Goal: Information Seeking & Learning: Learn about a topic

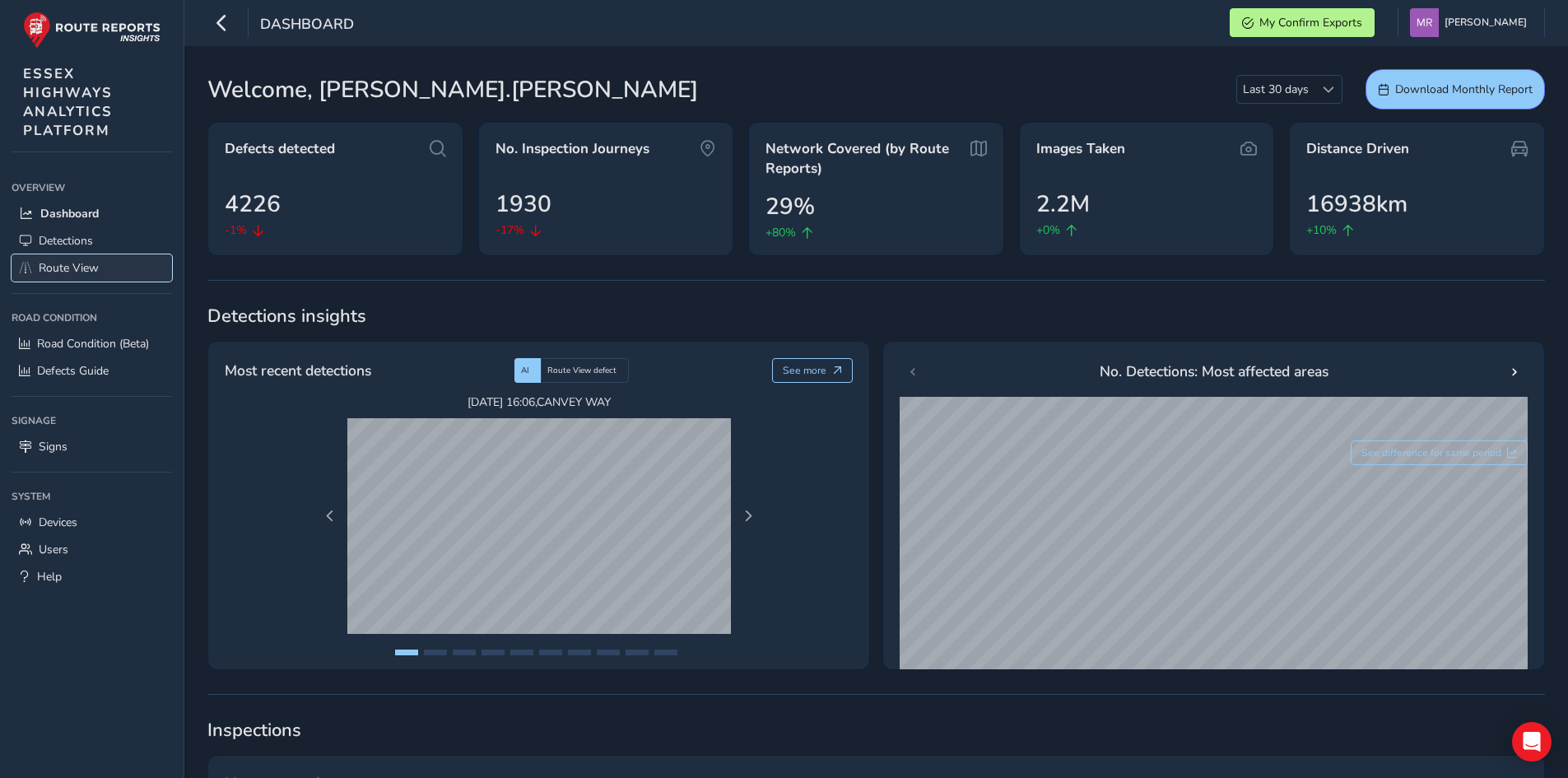
click at [66, 266] on span "Route View" at bounding box center [68, 267] width 60 height 15
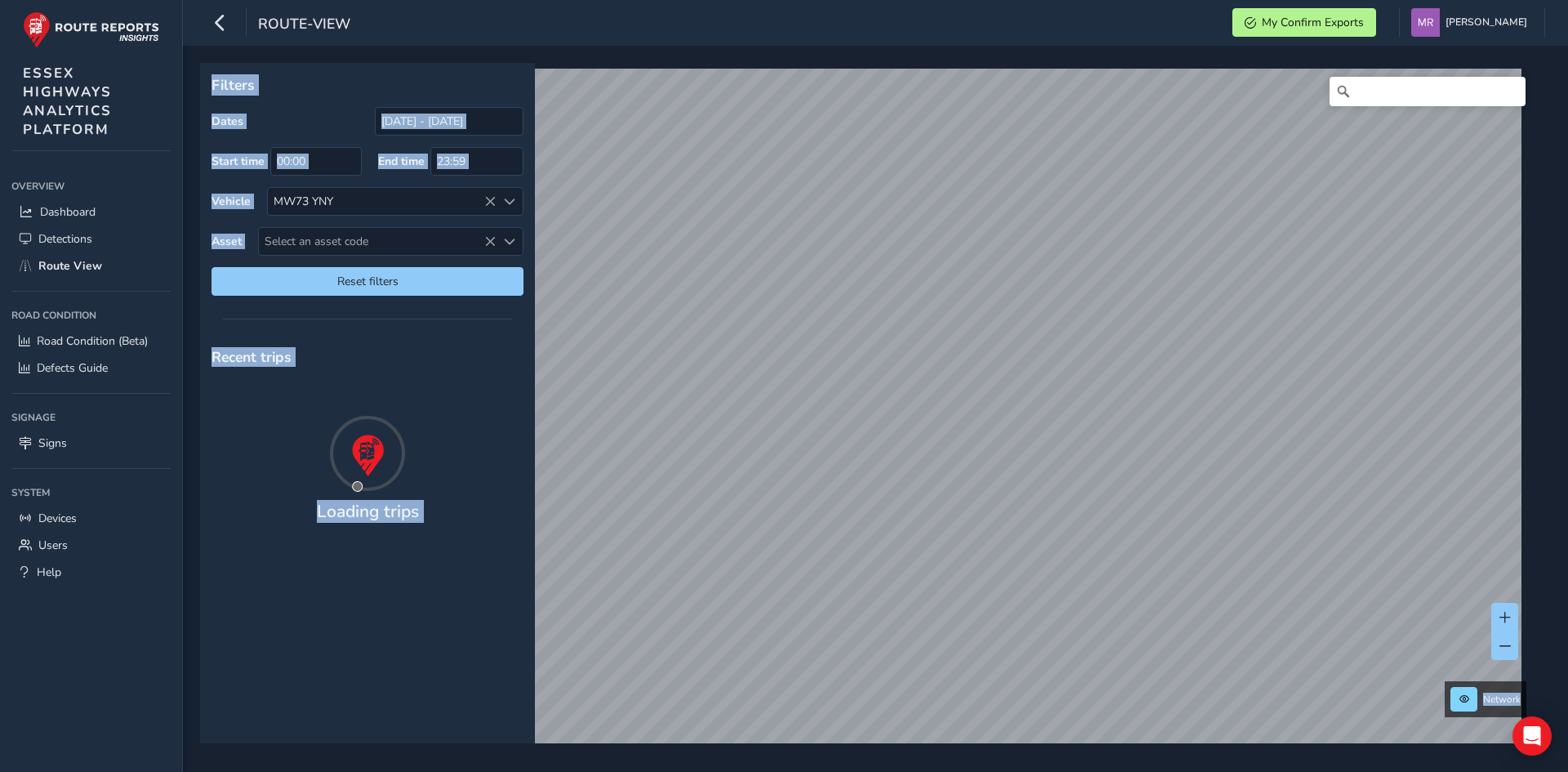
click at [466, 364] on div "Recent trips" at bounding box center [368, 357] width 335 height 43
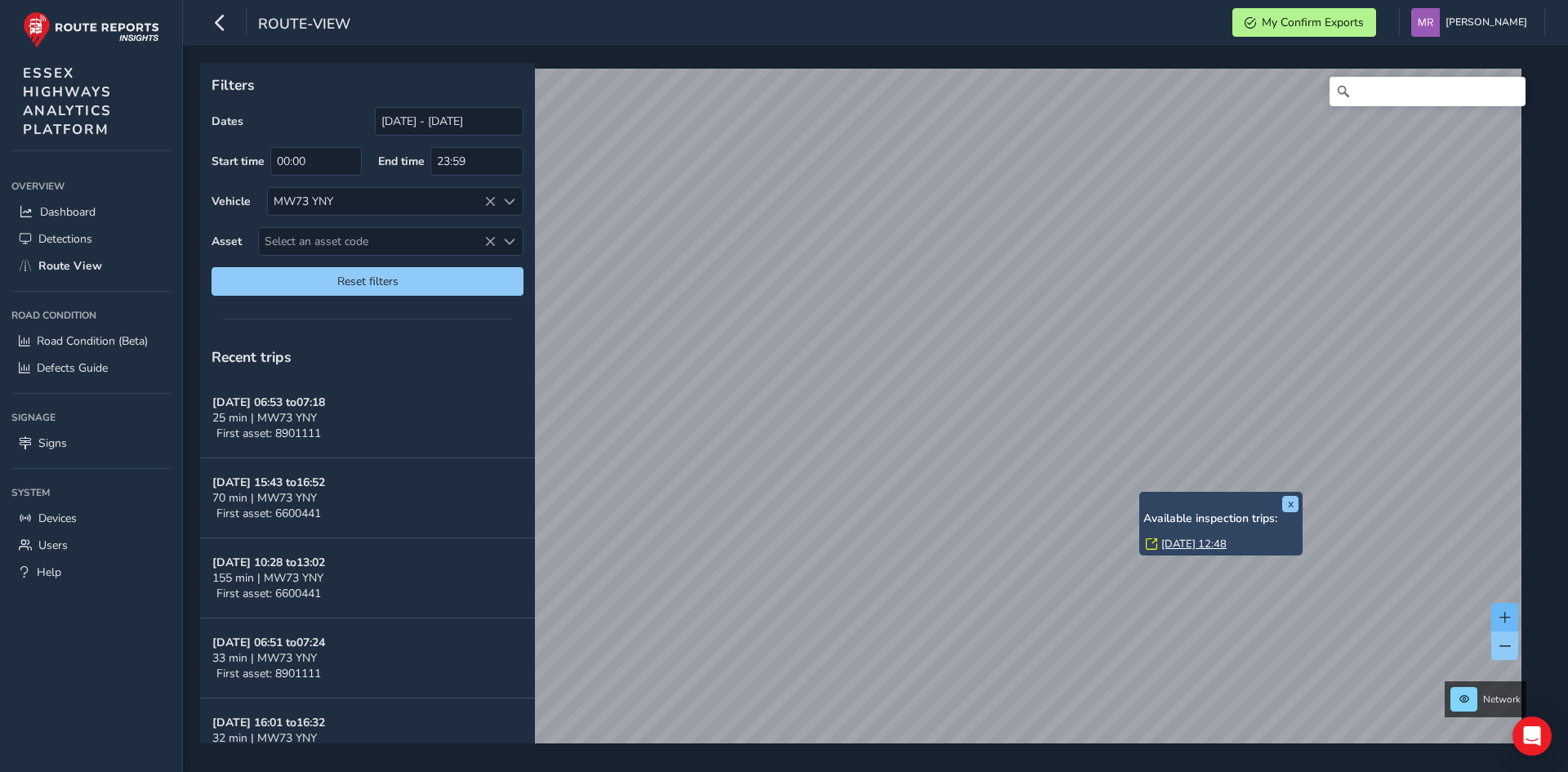
click at [1510, 617] on button at bounding box center [1504, 617] width 27 height 28
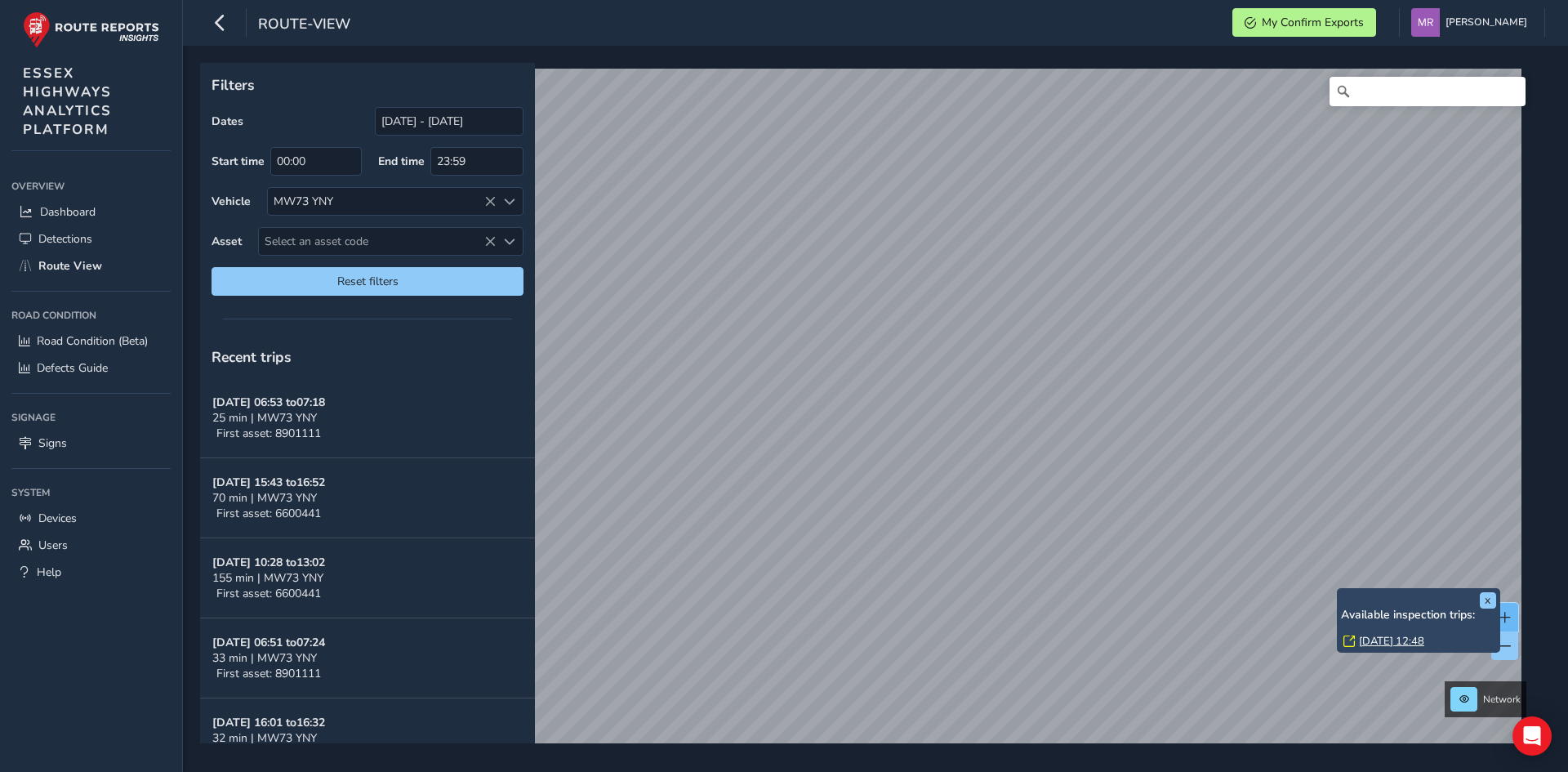
click at [1508, 616] on span at bounding box center [1504, 617] width 12 height 12
click at [1506, 615] on span at bounding box center [1504, 617] width 12 height 12
click at [1018, 577] on div "Filters Dates [DATE] - [DATE] Start time 00:00 End time 23:59 Vehicle MW73 YNY …" at bounding box center [869, 403] width 1339 height 680
click at [1507, 614] on span at bounding box center [1504, 617] width 12 height 12
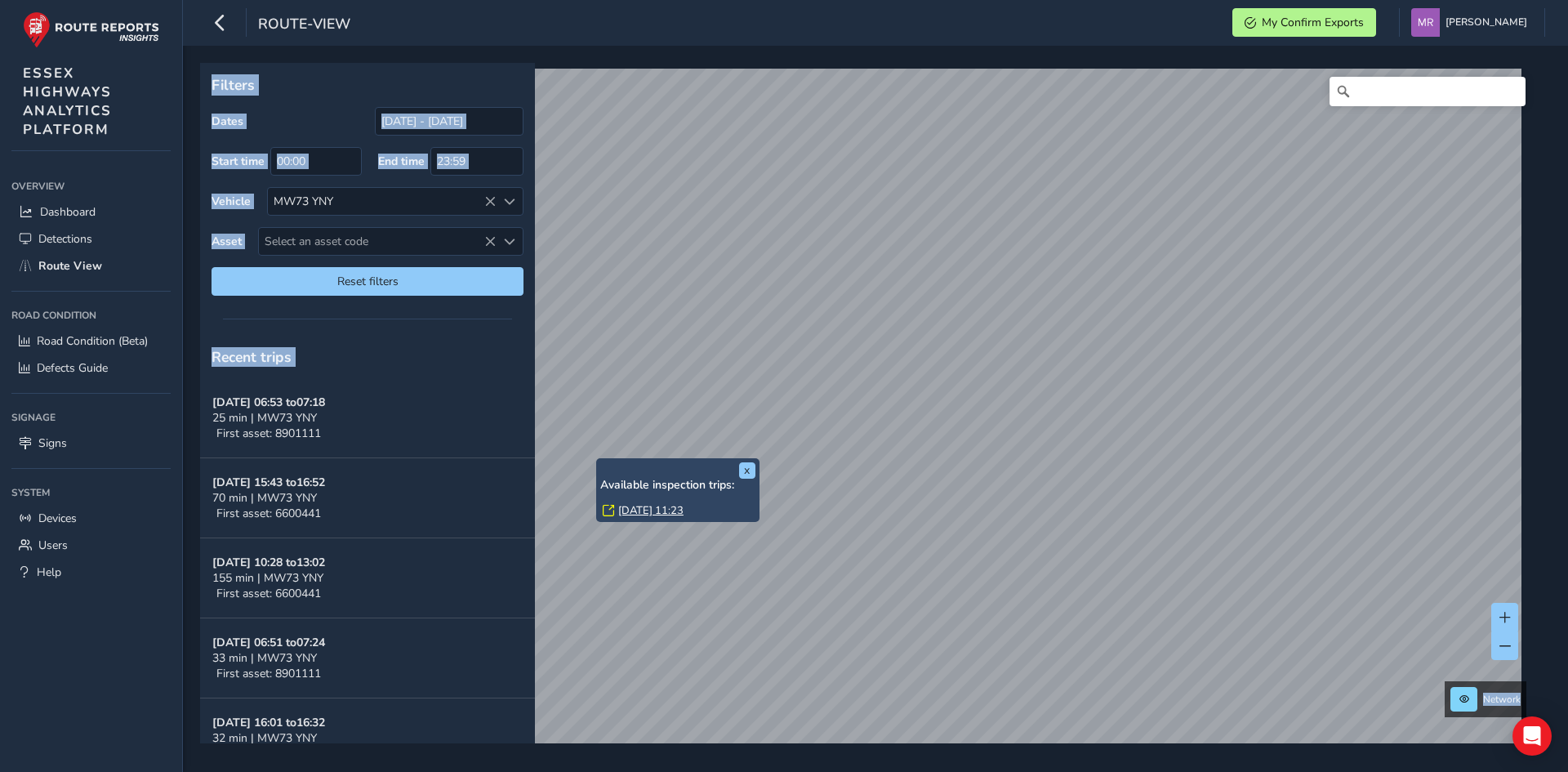
click at [188, 324] on div "x Available inspection trips: [DATE] 11:23 Filters Dates [DATE] - [DATE] Start …" at bounding box center [876, 409] width 1385 height 727
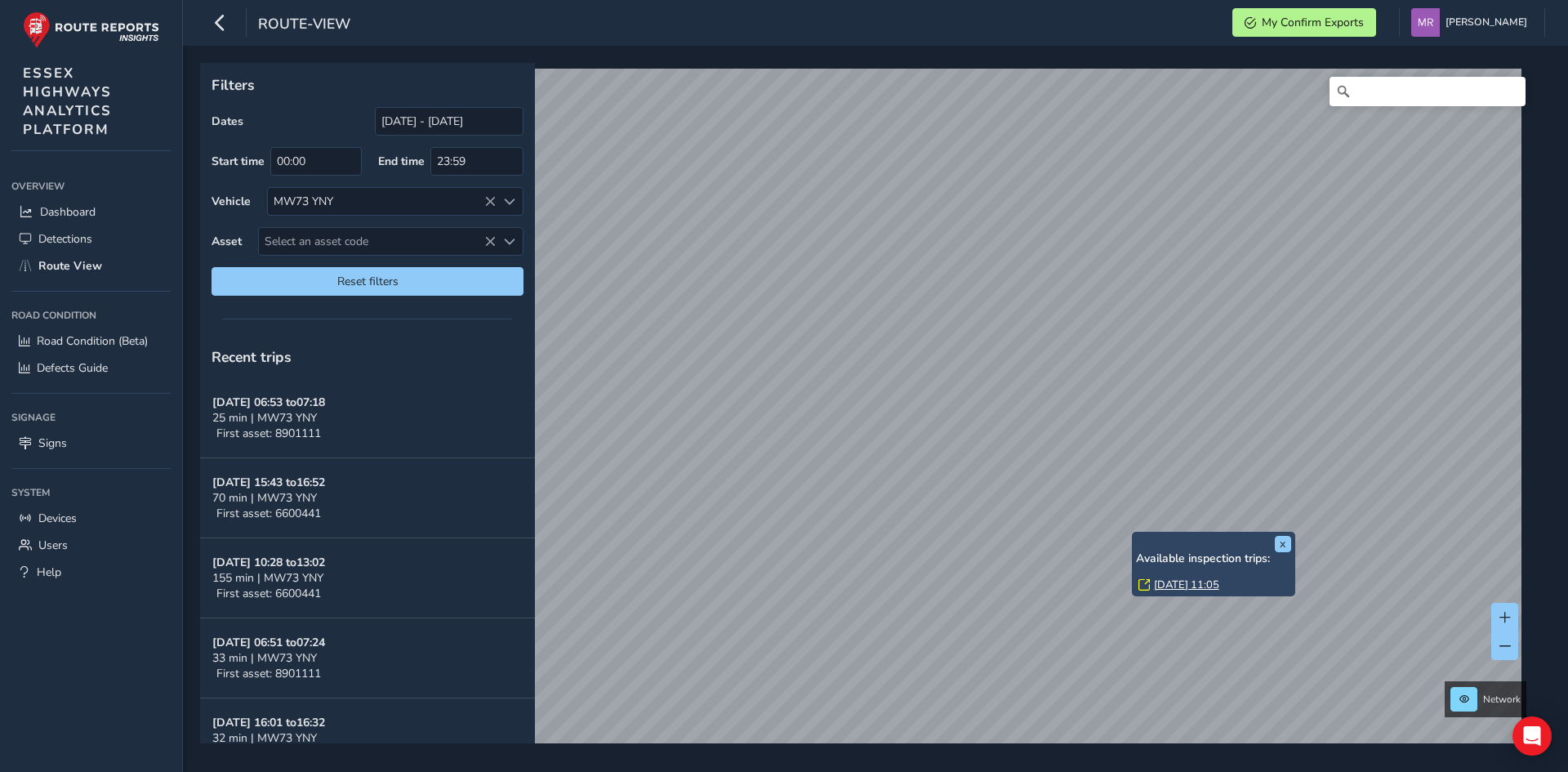
click at [1152, 584] on div "[DATE] 11:05" at bounding box center [1215, 585] width 153 height 15
click at [1164, 584] on link "[DATE] 11:05" at bounding box center [1185, 585] width 65 height 15
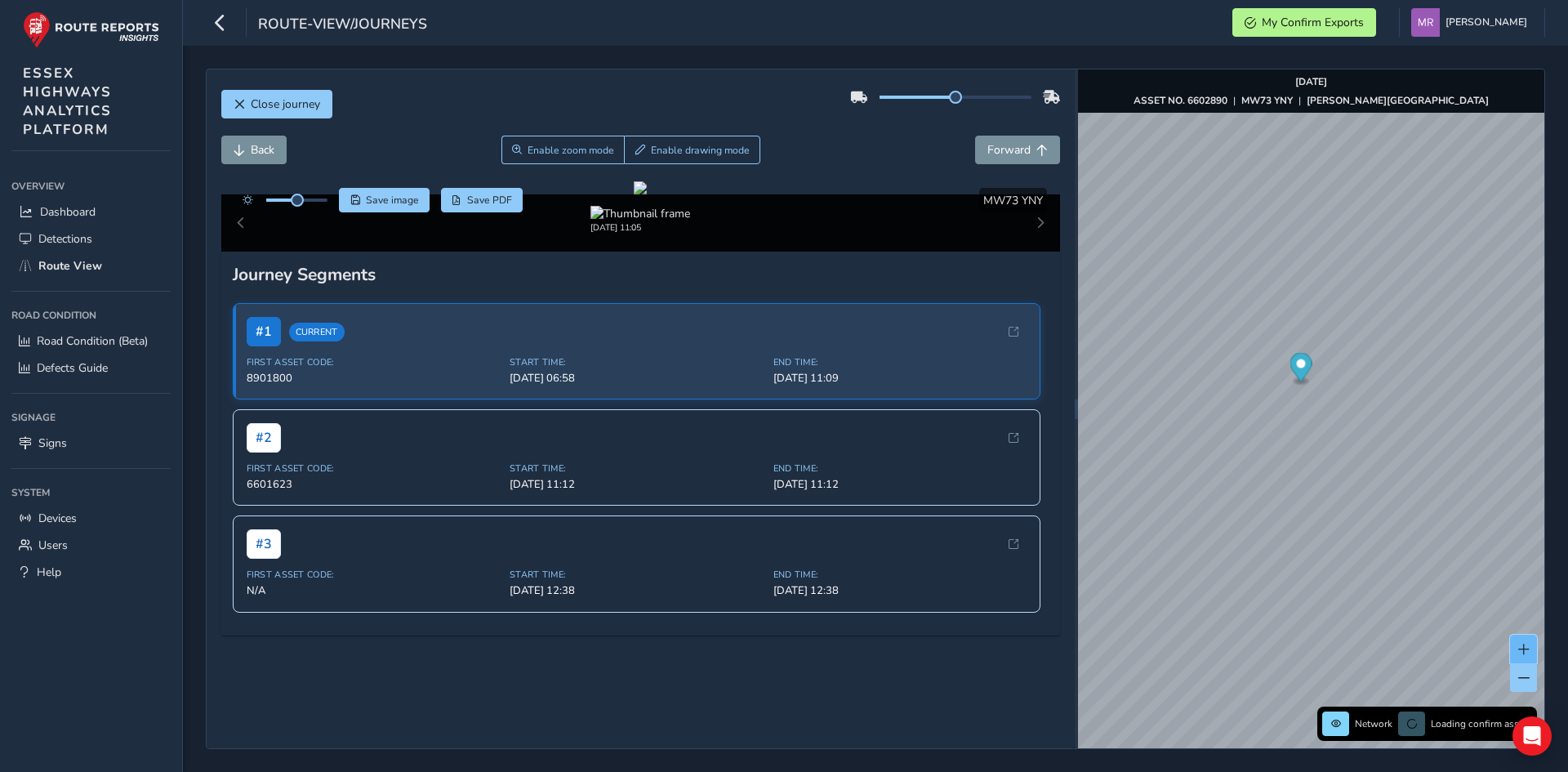
click at [1516, 654] on button at bounding box center [1523, 649] width 27 height 28
click at [999, 160] on button "Forward" at bounding box center [1016, 150] width 85 height 28
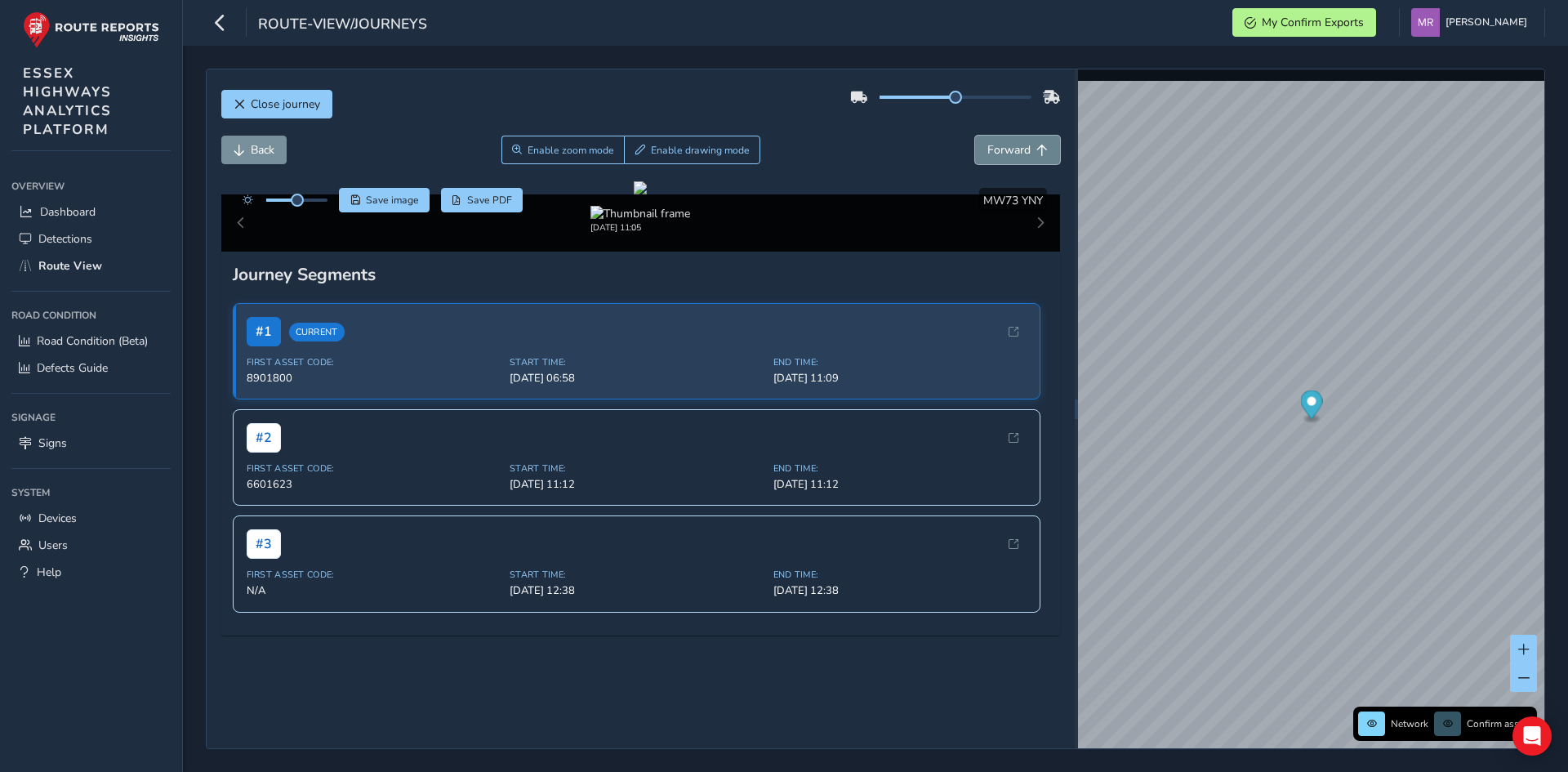
click at [999, 160] on button "Forward" at bounding box center [1016, 150] width 85 height 28
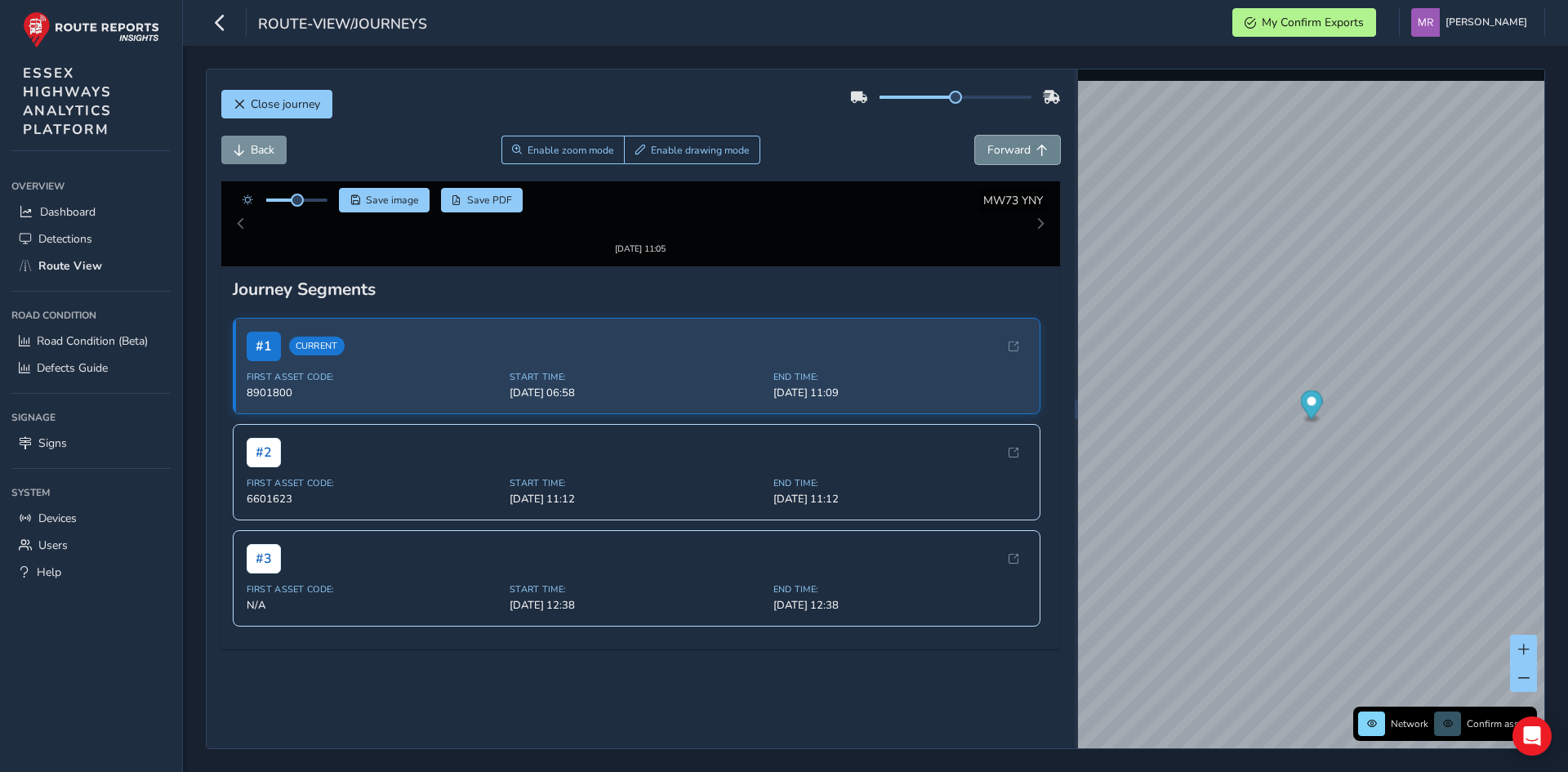
click at [999, 160] on button "Forward" at bounding box center [1016, 150] width 85 height 28
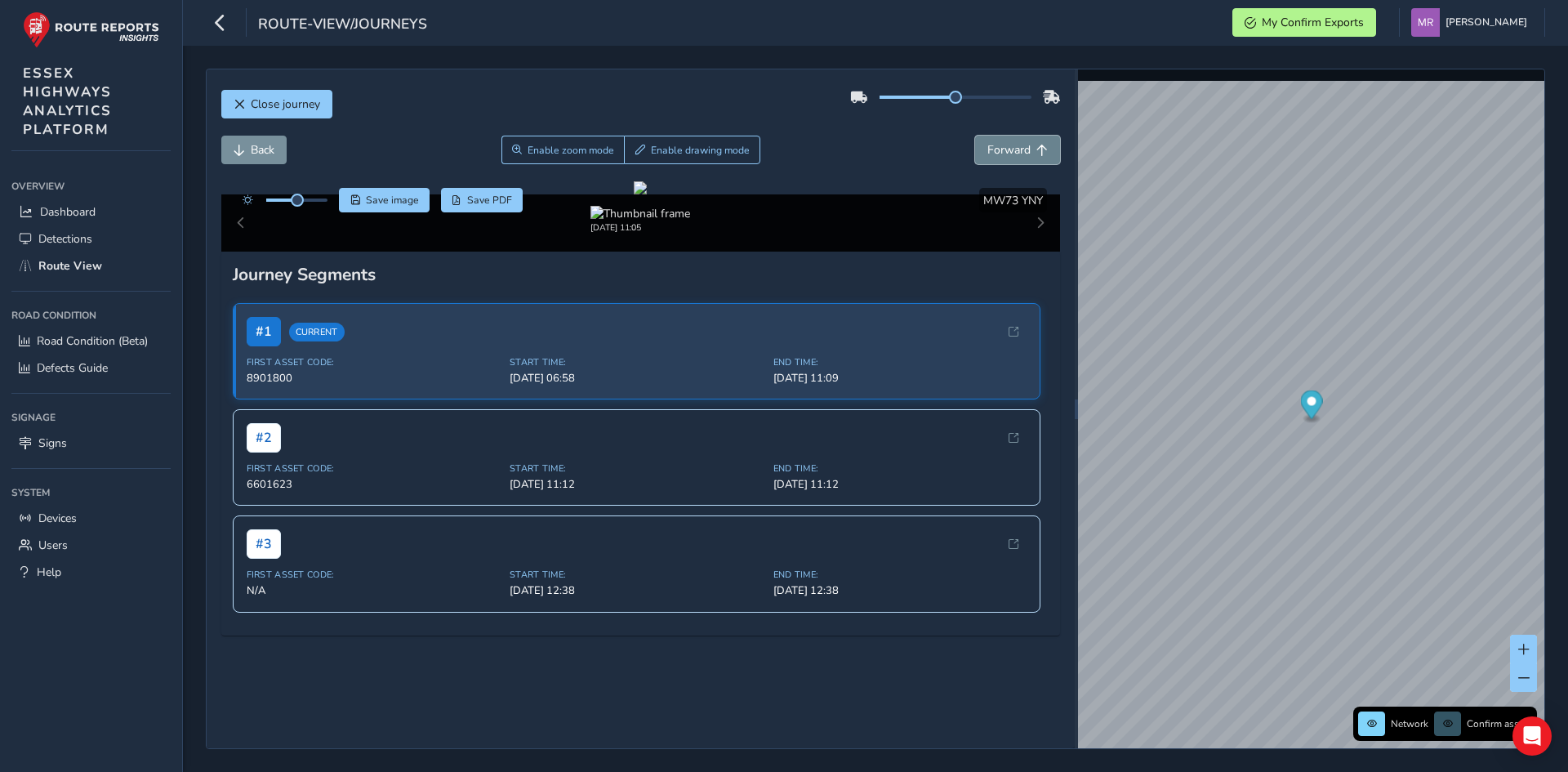
click at [999, 160] on button "Forward" at bounding box center [1016, 150] width 85 height 28
click at [1041, 146] on button "Forward" at bounding box center [1016, 150] width 85 height 28
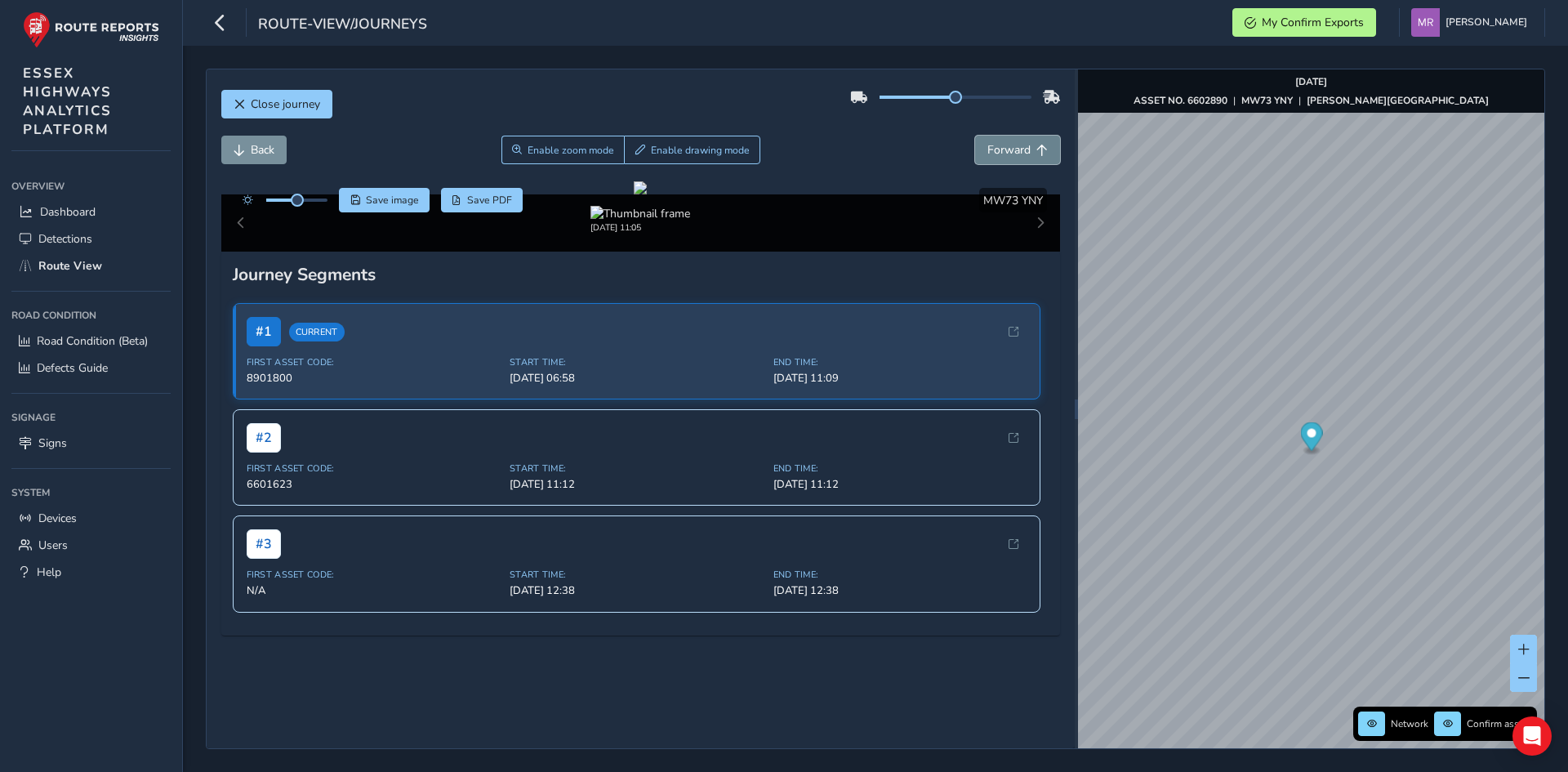
click at [1041, 146] on button "Forward" at bounding box center [1016, 150] width 85 height 28
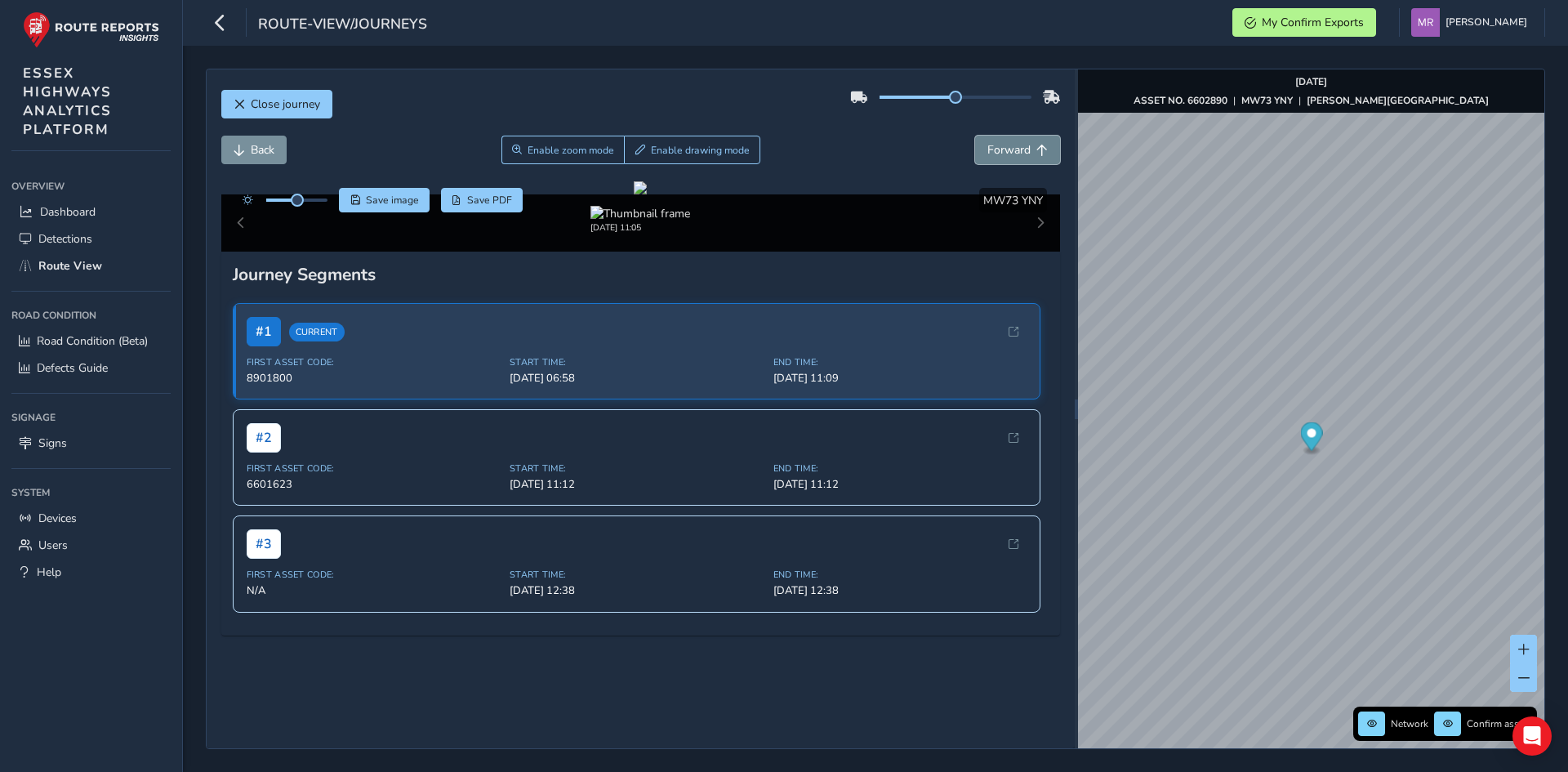
click at [1041, 146] on button "Forward" at bounding box center [1016, 150] width 85 height 28
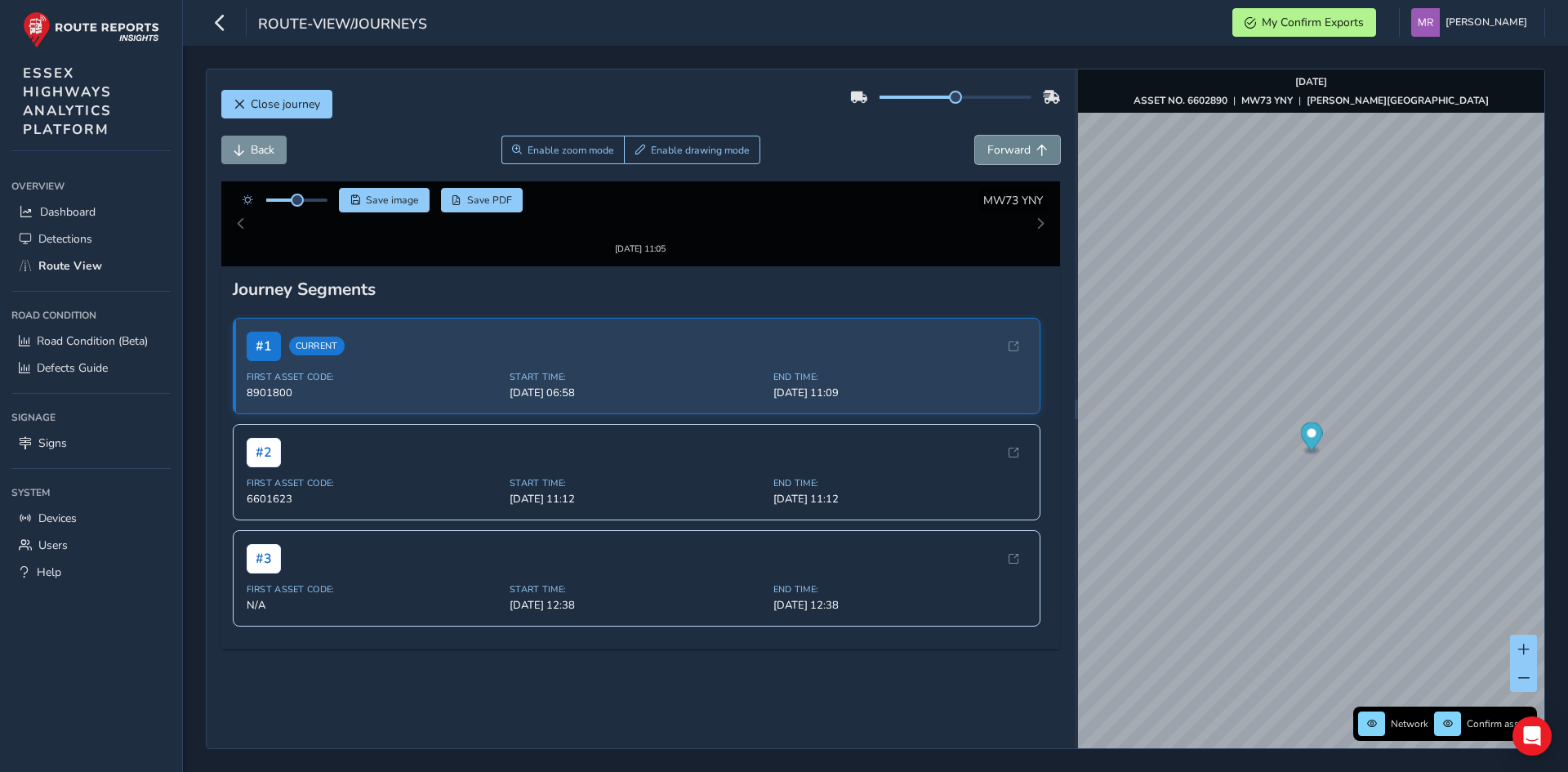
click at [1041, 146] on button "Forward" at bounding box center [1016, 150] width 85 height 28
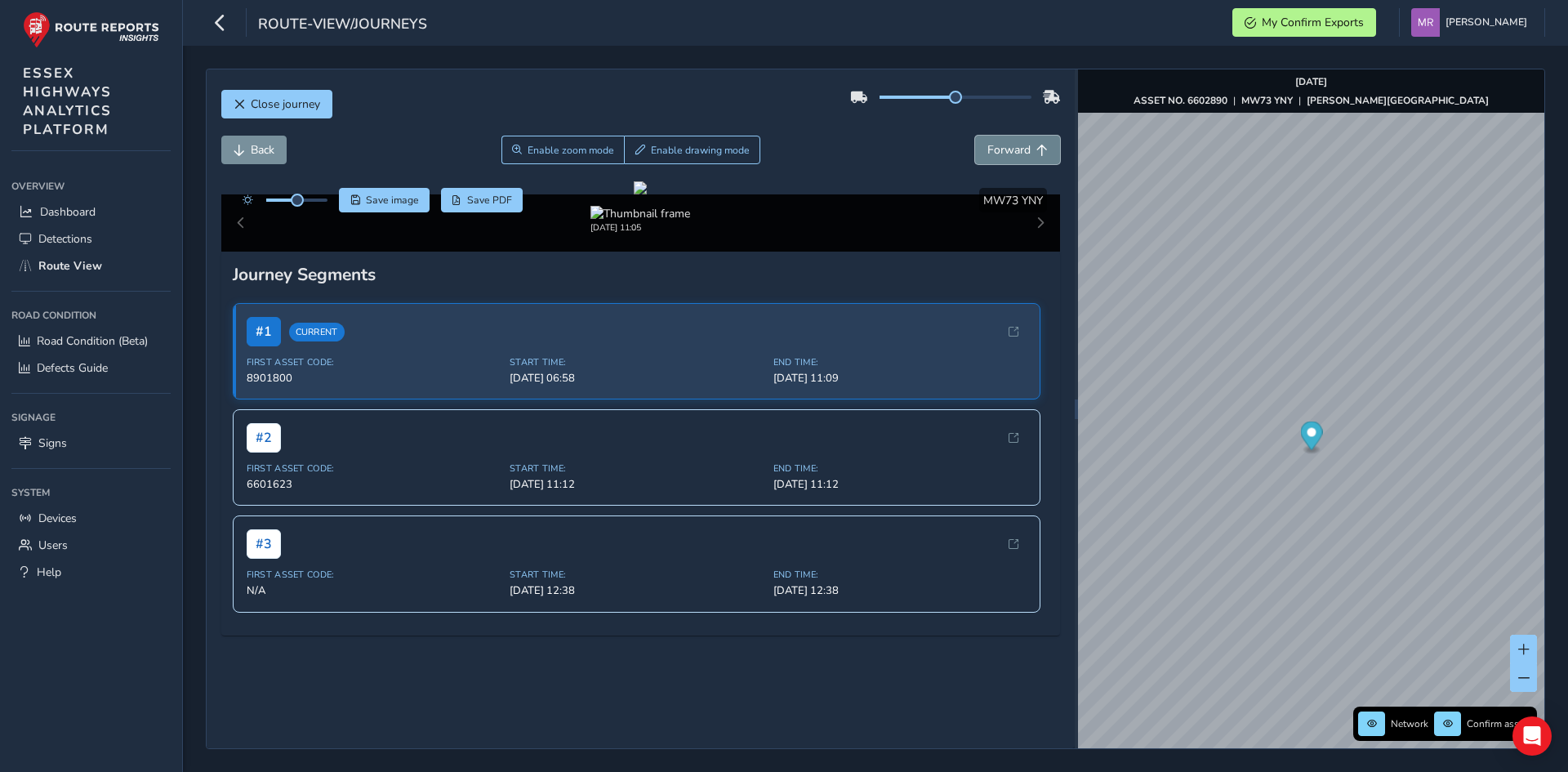
click at [1041, 146] on button "Forward" at bounding box center [1016, 150] width 85 height 28
click at [265, 143] on span "Back" at bounding box center [263, 150] width 24 height 15
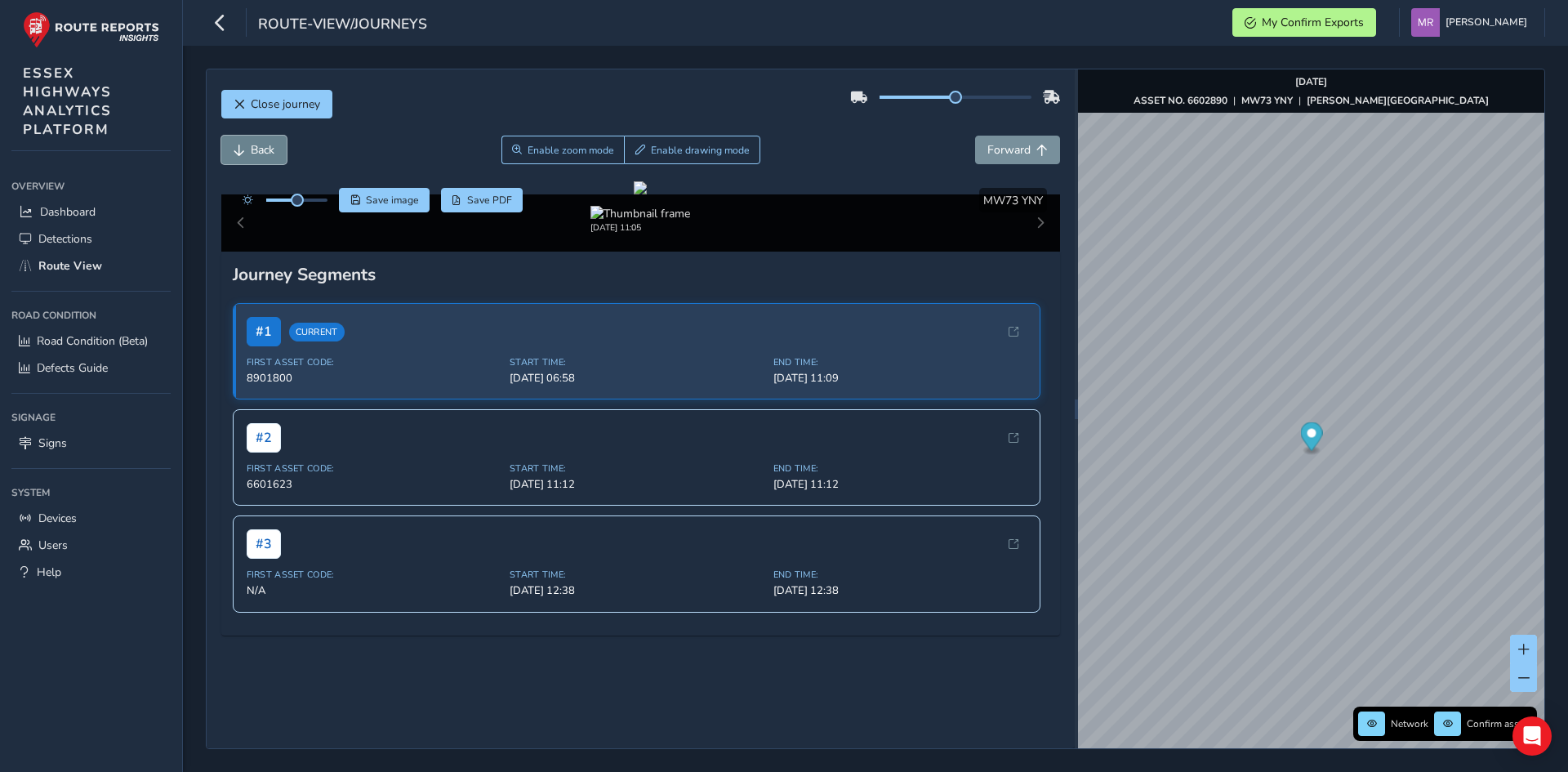
click at [265, 143] on span "Back" at bounding box center [263, 150] width 24 height 15
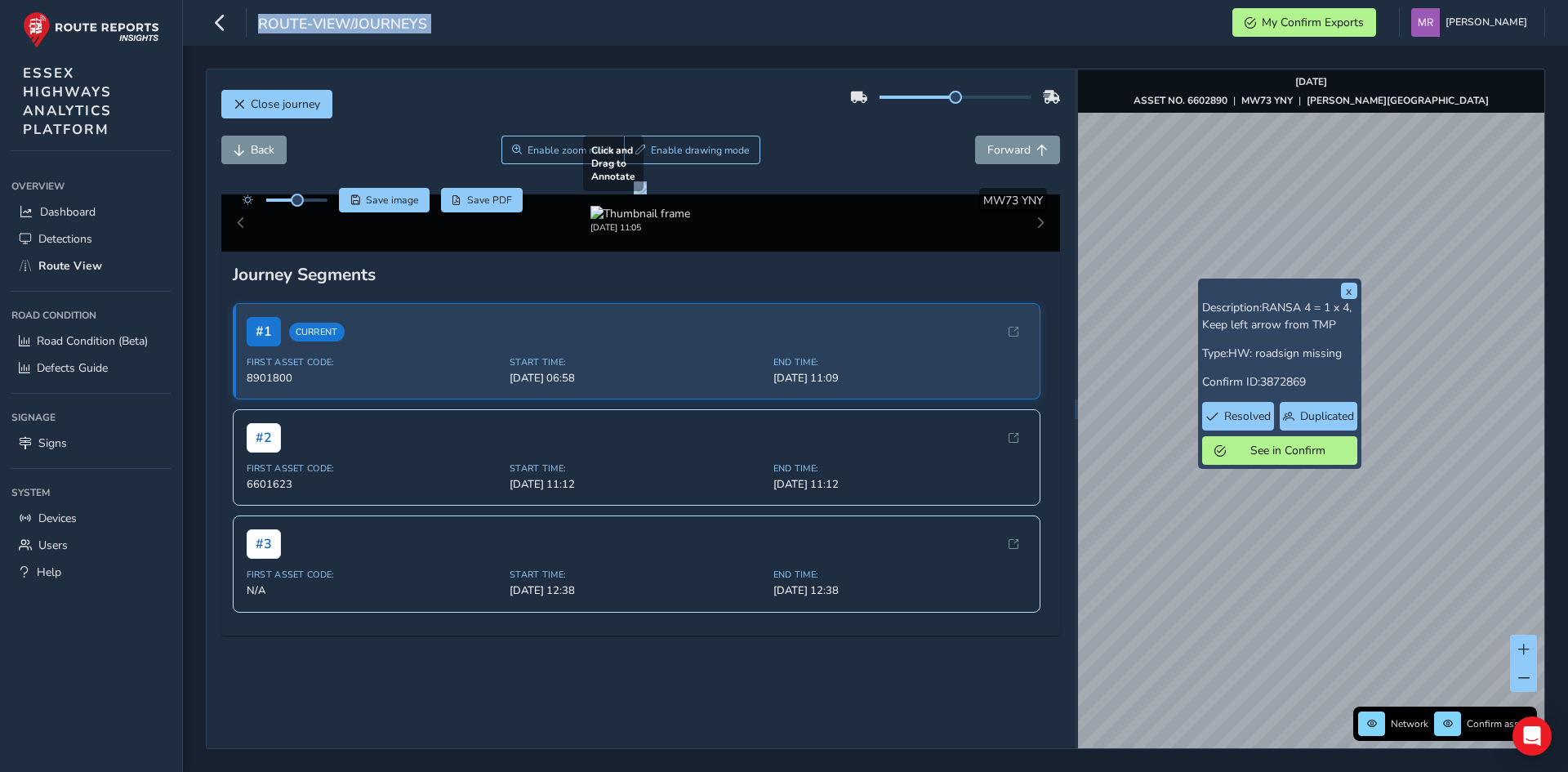
click at [1321, 262] on div "Close journey Back Enable zoom mode Enable drawing mode Forward Click and Drag …" at bounding box center [875, 409] width 1339 height 680
click at [798, 64] on div "Close journey Back Enable zoom mode Enable drawing mode Forward Click and Drag …" at bounding box center [876, 409] width 1385 height 727
